Goal: Learn about a topic: Learn about a topic

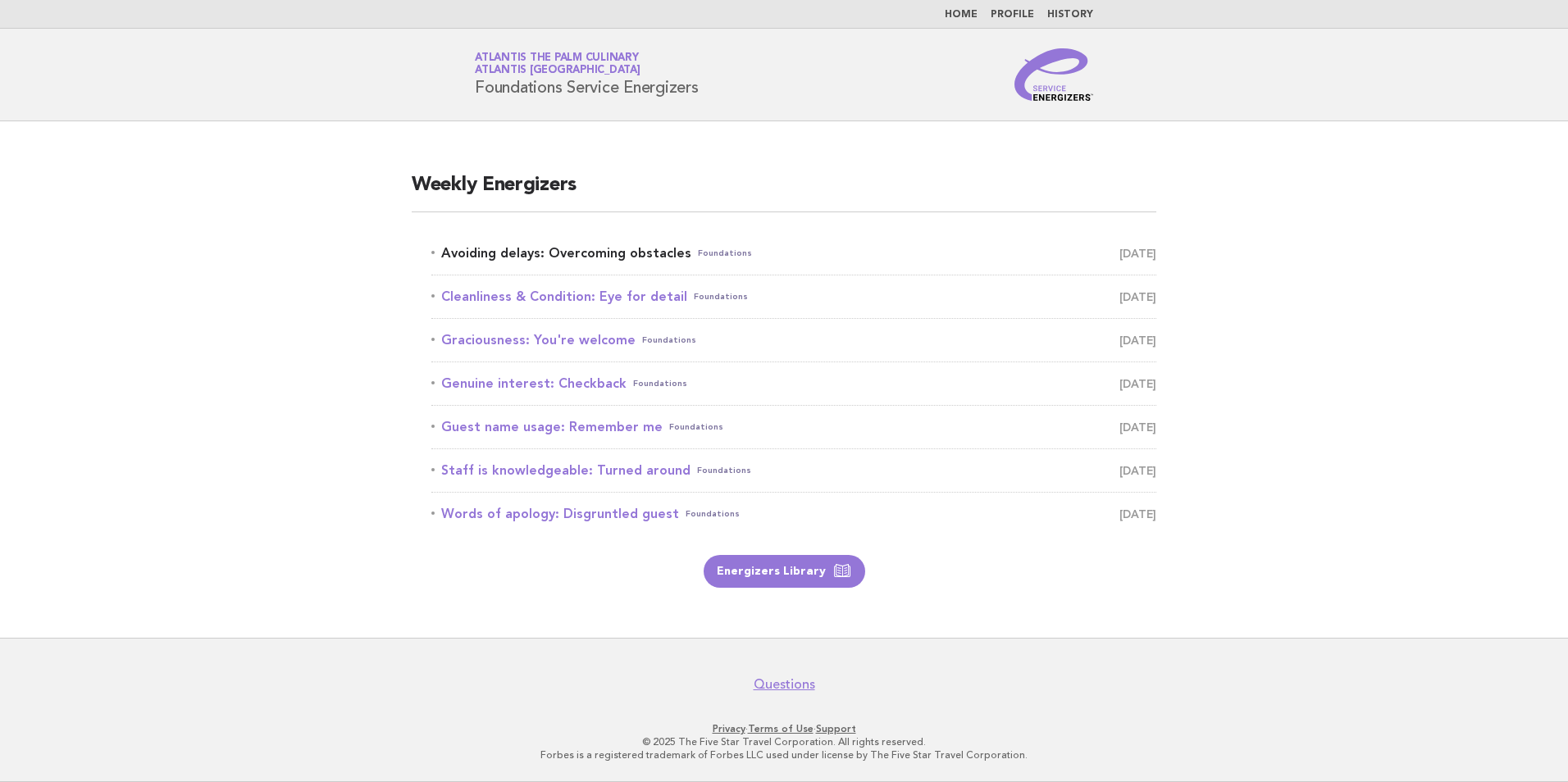
click at [562, 253] on link "Avoiding delays: Overcoming obstacles Foundations October 5" at bounding box center [793, 253] width 725 height 23
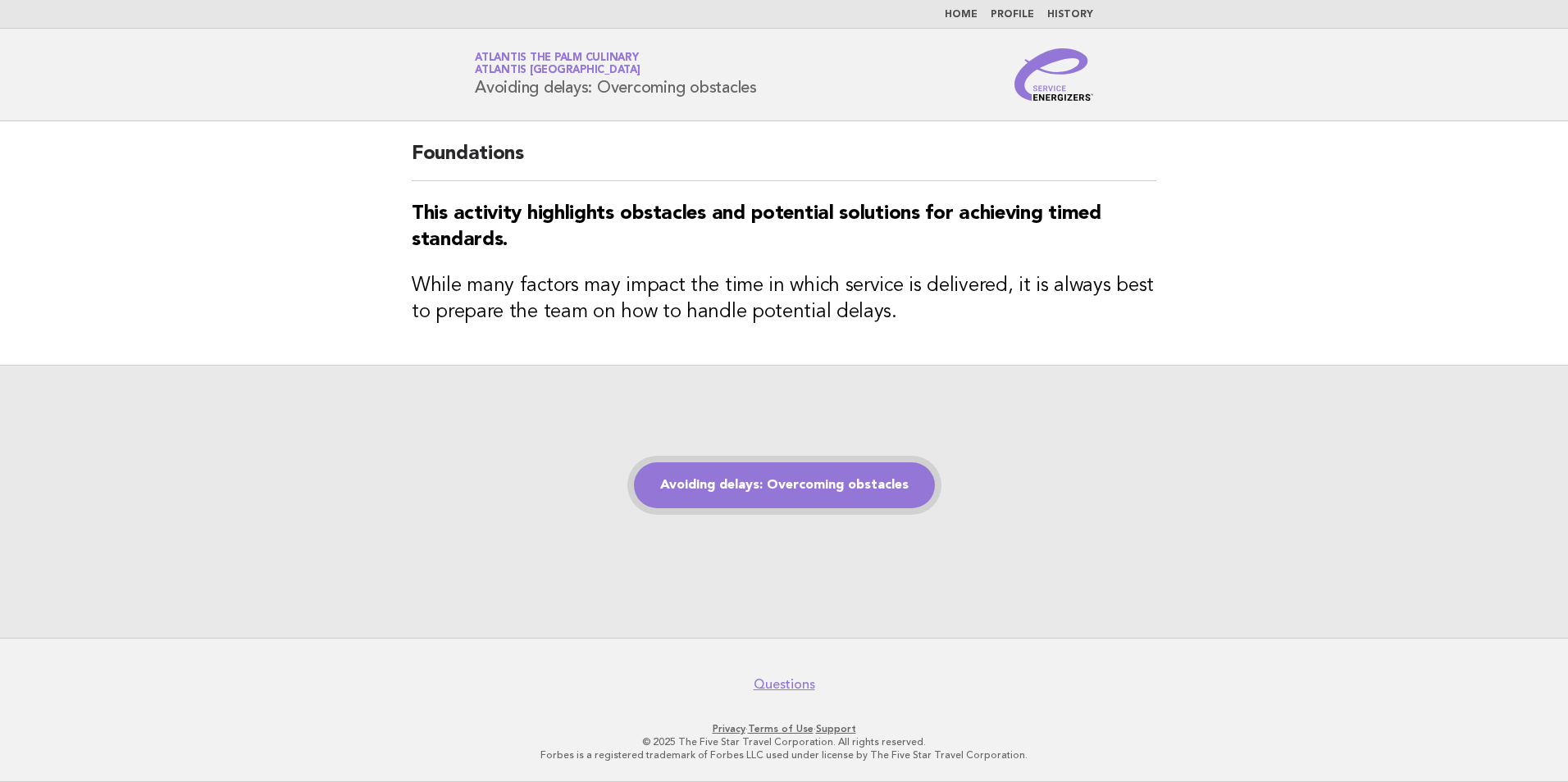
click at [802, 500] on link "Avoiding delays: Overcoming obstacles" at bounding box center [784, 485] width 301 height 46
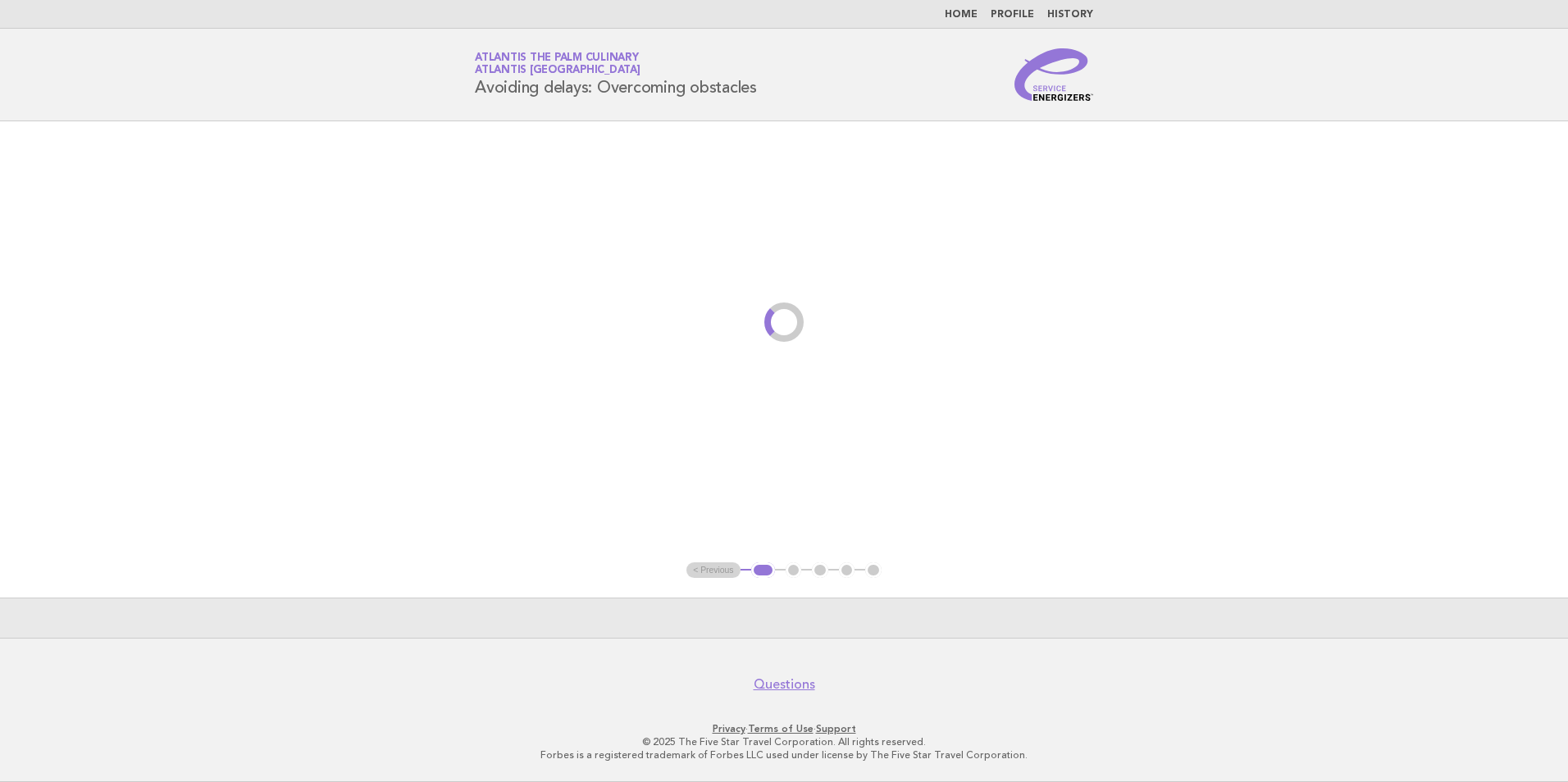
click at [807, 483] on main "< Previous 1 2 3 4 5" at bounding box center [784, 379] width 1568 height 517
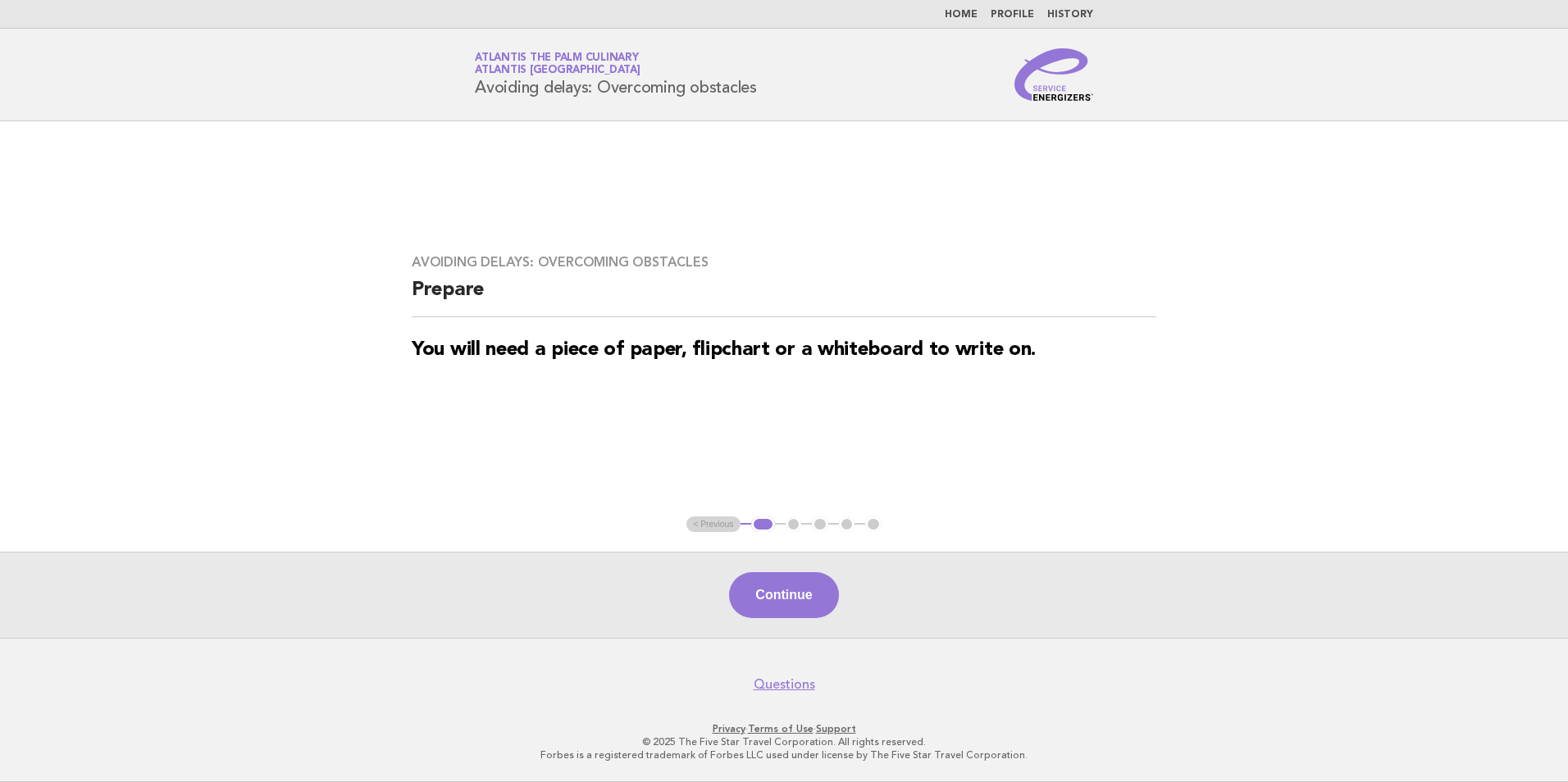
click at [808, 597] on button "Continue" at bounding box center [783, 594] width 109 height 46
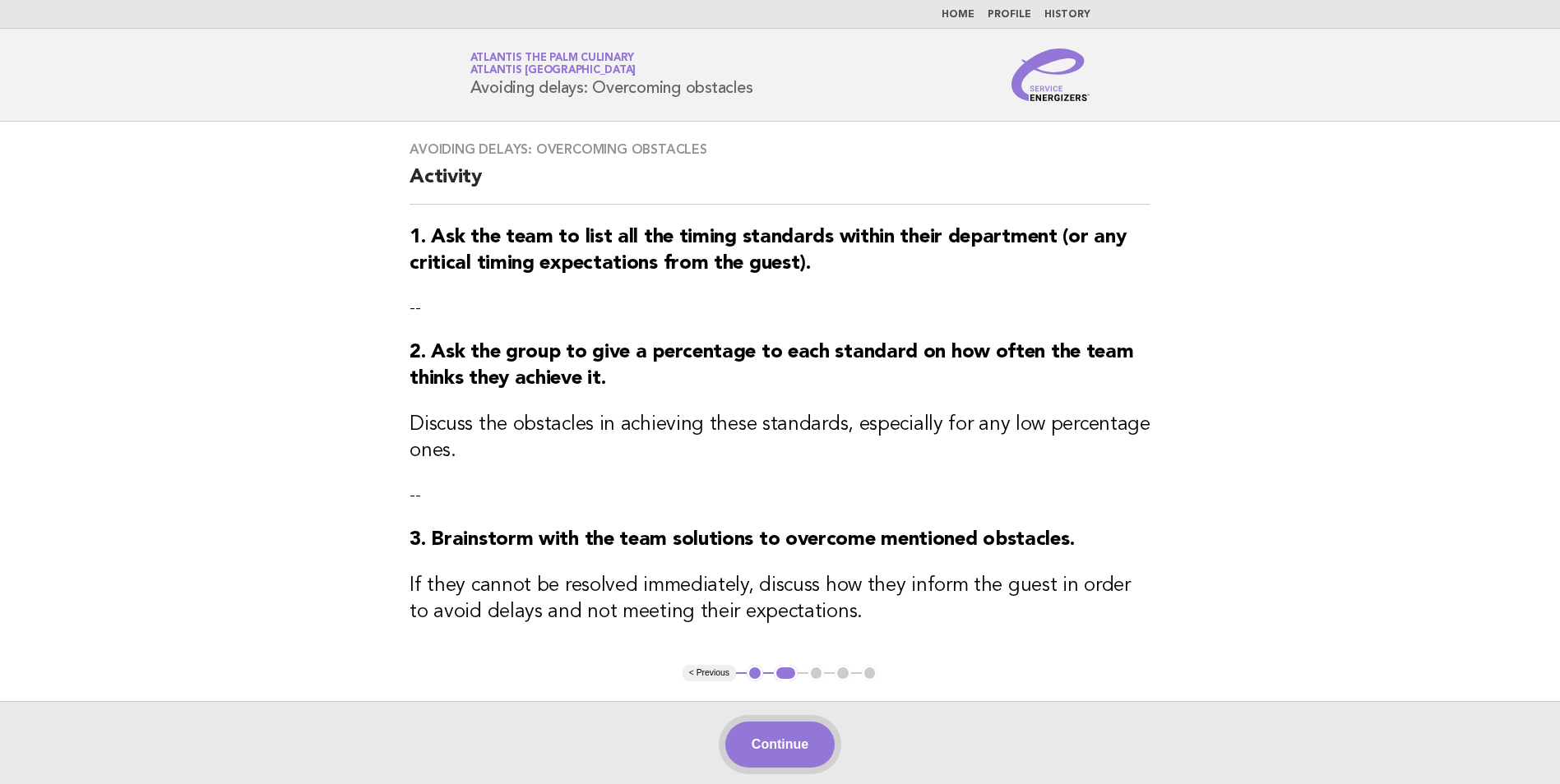
click at [792, 754] on button "Continue" at bounding box center [780, 744] width 110 height 46
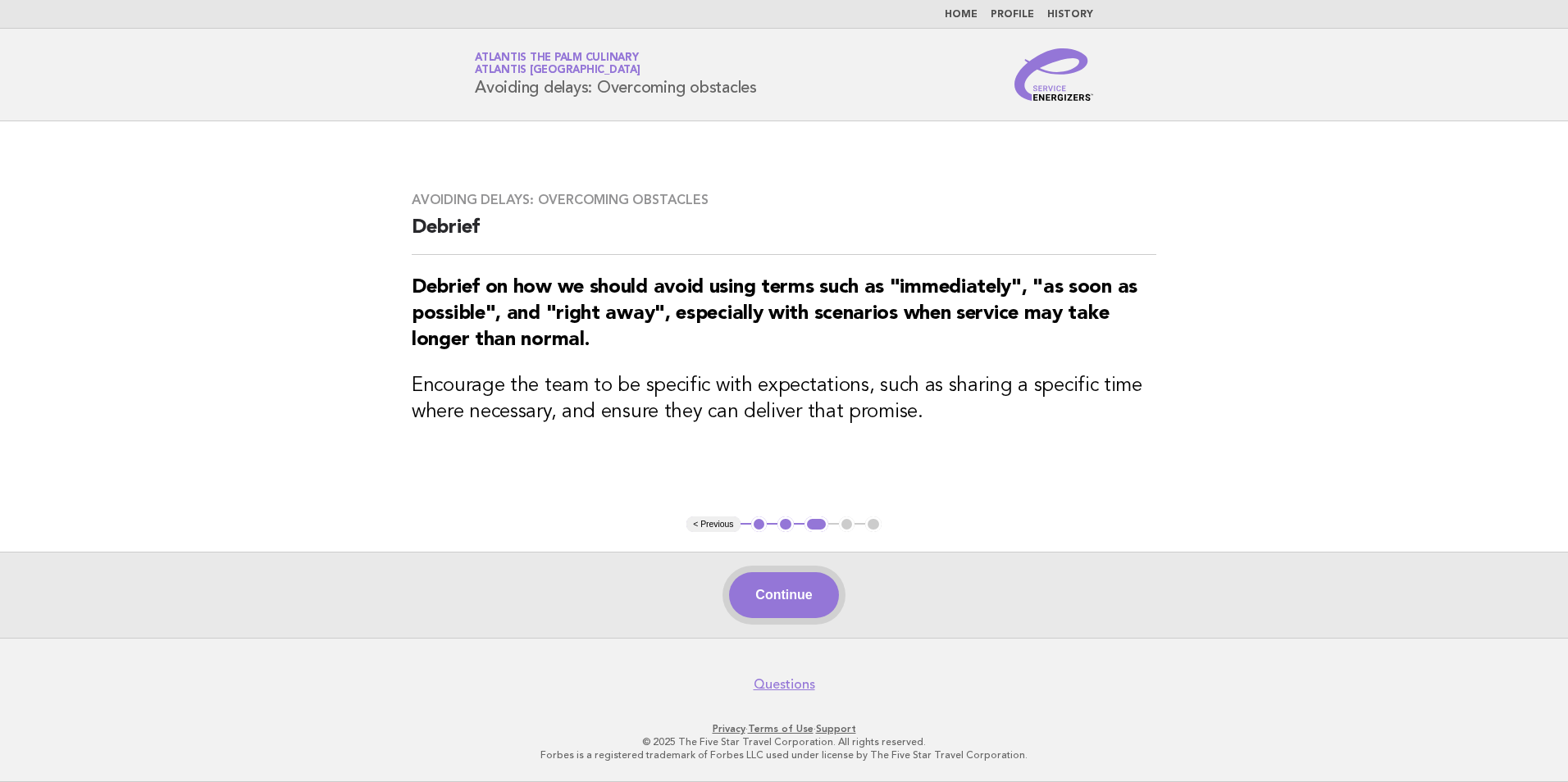
click at [796, 605] on button "Continue" at bounding box center [783, 594] width 109 height 46
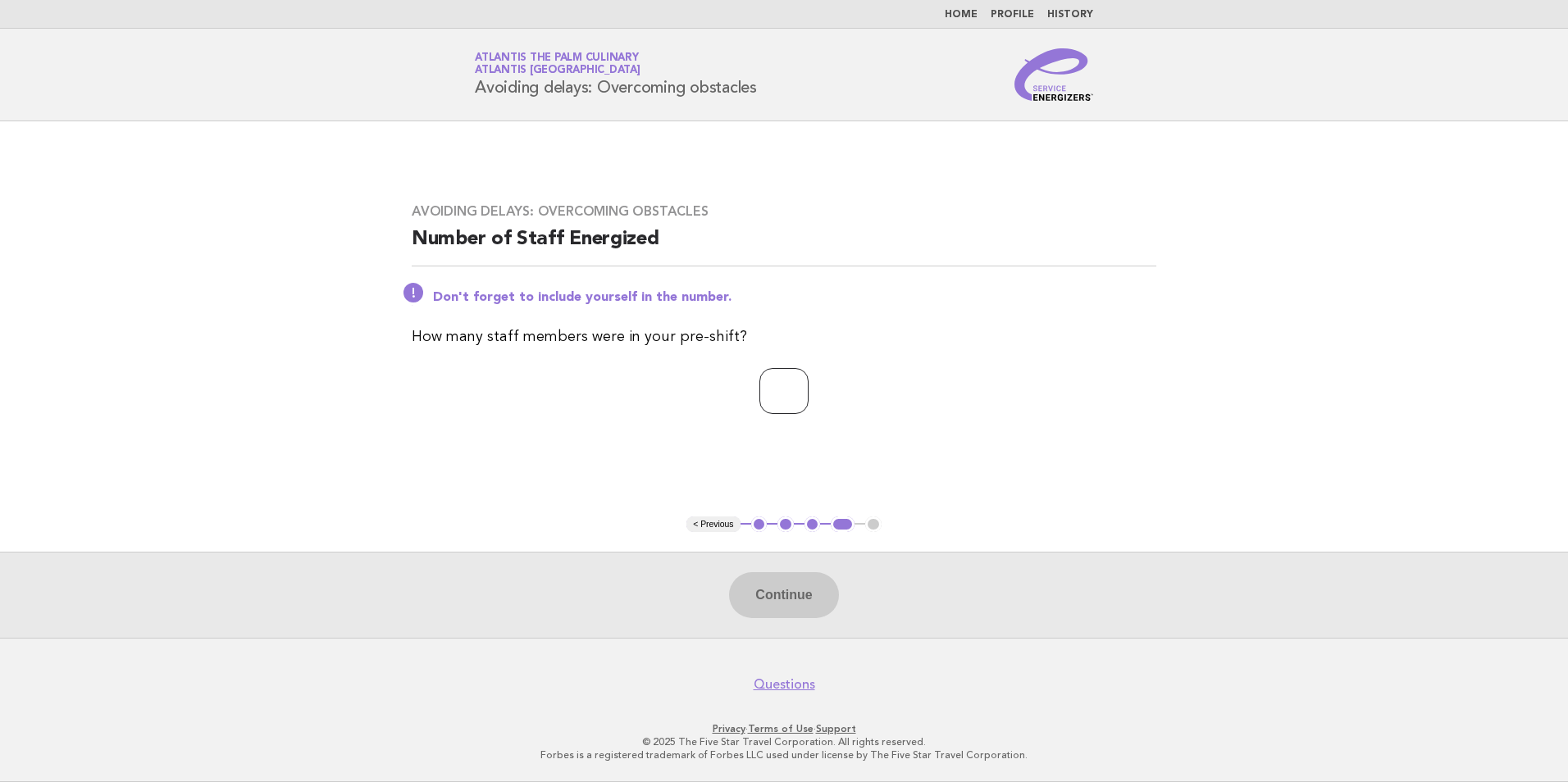
click at [782, 388] on input "number" at bounding box center [784, 391] width 49 height 46
type input "**"
click at [811, 609] on button "Continue" at bounding box center [783, 594] width 109 height 46
